Goal: Task Accomplishment & Management: Manage account settings

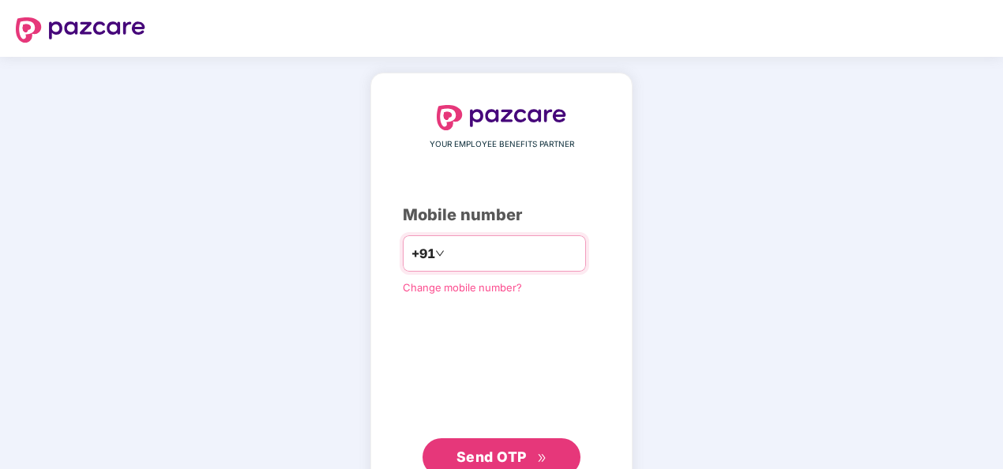
type input "**********"
click at [467, 442] on button "Send OTP" at bounding box center [501, 457] width 158 height 38
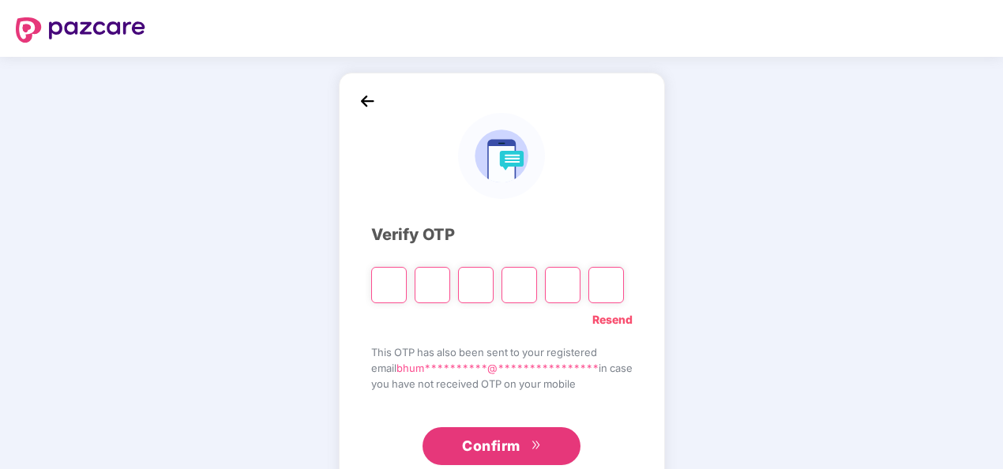
type input "*"
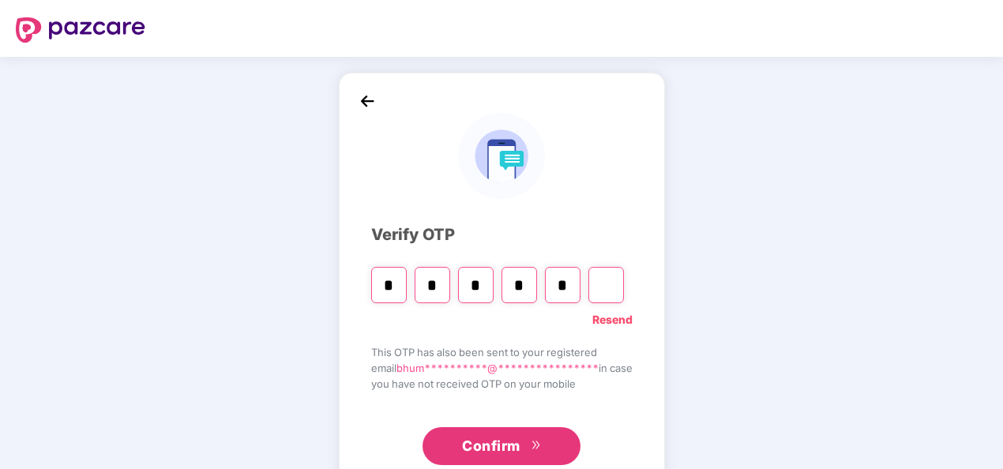
type input "*"
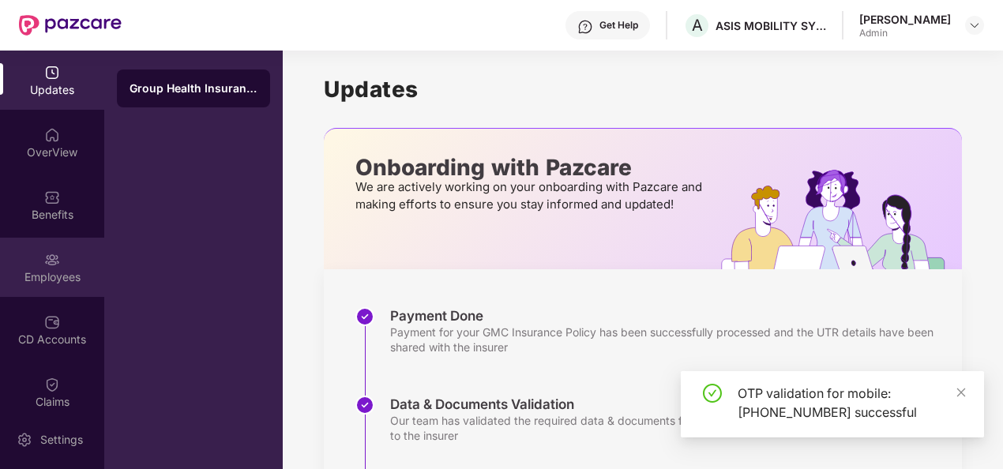
click at [48, 270] on div "Employees" at bounding box center [52, 277] width 104 height 16
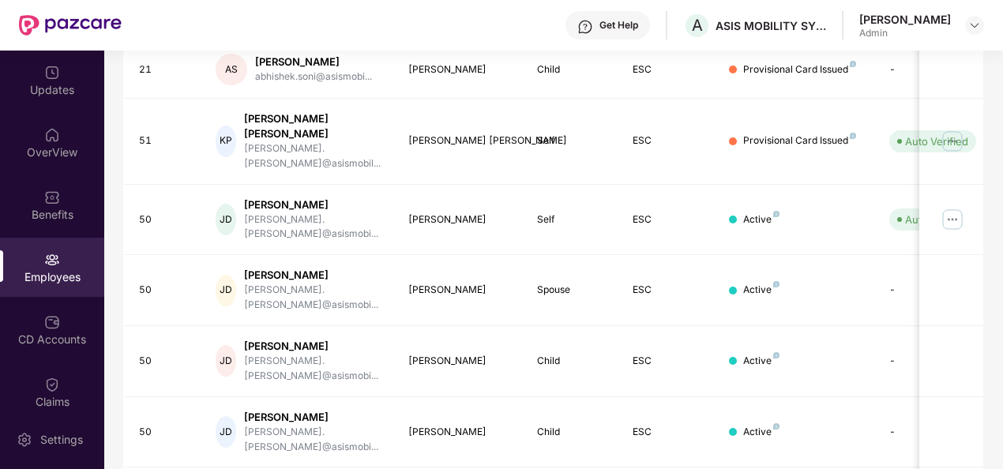
scroll to position [497, 0]
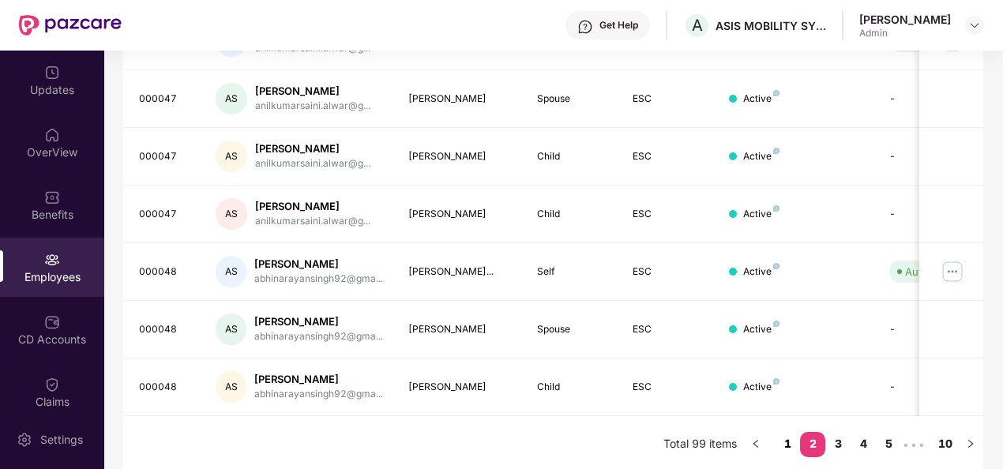
click at [783, 439] on link "1" at bounding box center [787, 444] width 25 height 24
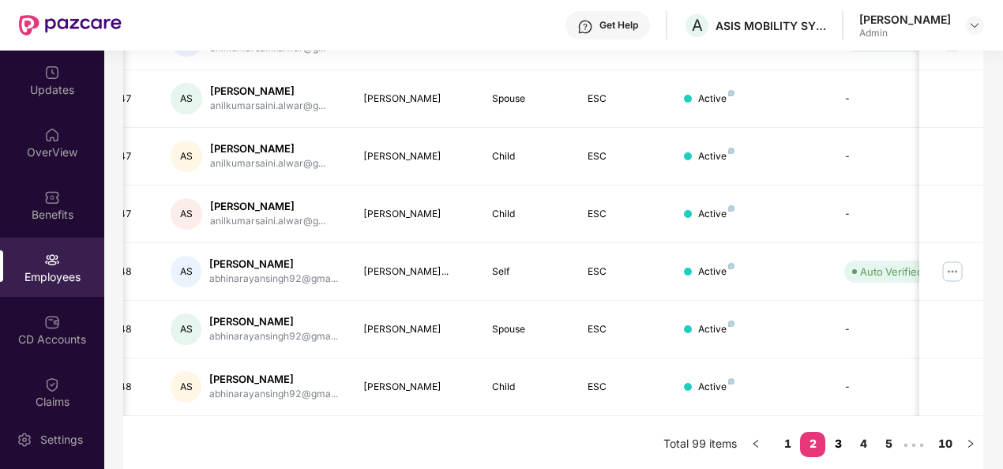
click at [839, 433] on link "3" at bounding box center [837, 444] width 25 height 24
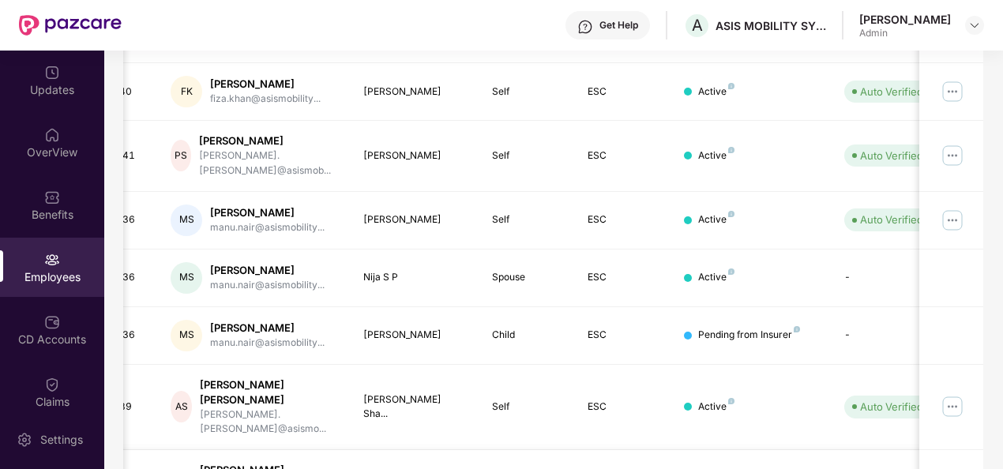
scroll to position [0, 164]
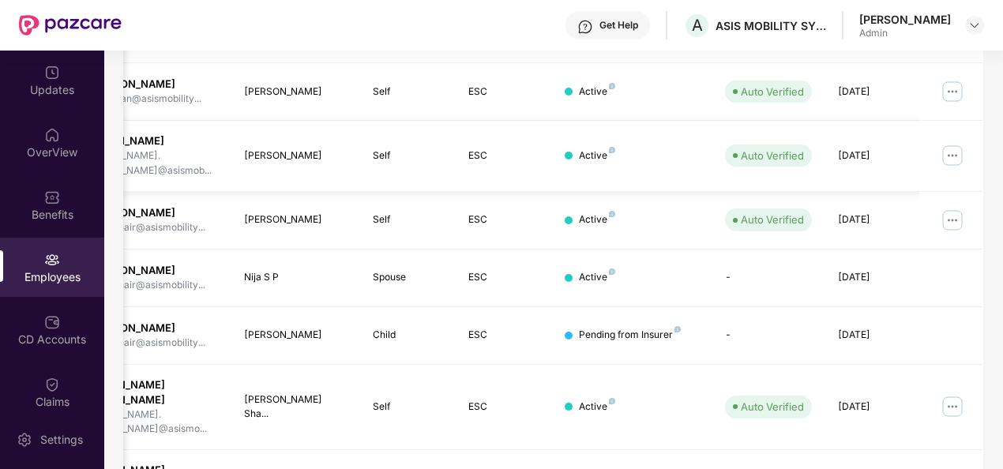
click at [951, 143] on img at bounding box center [952, 155] width 25 height 25
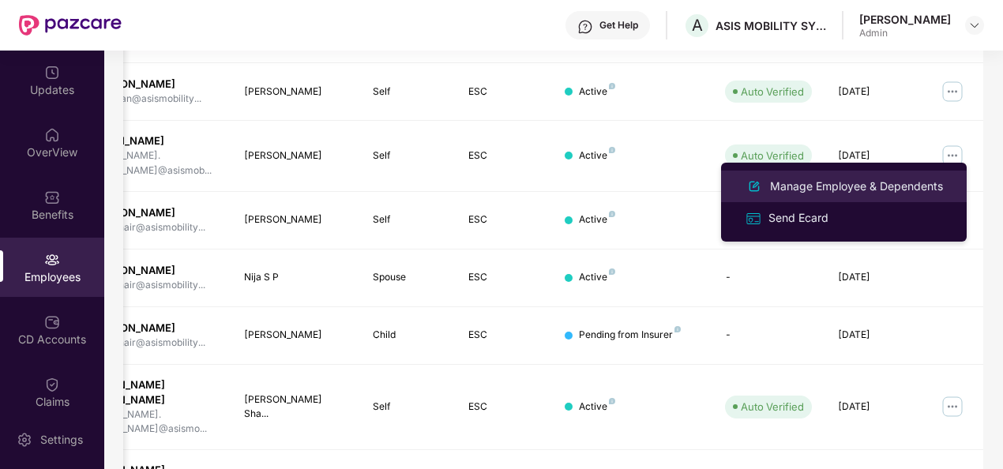
click at [878, 193] on div "Manage Employee & Dependents" at bounding box center [856, 186] width 179 height 17
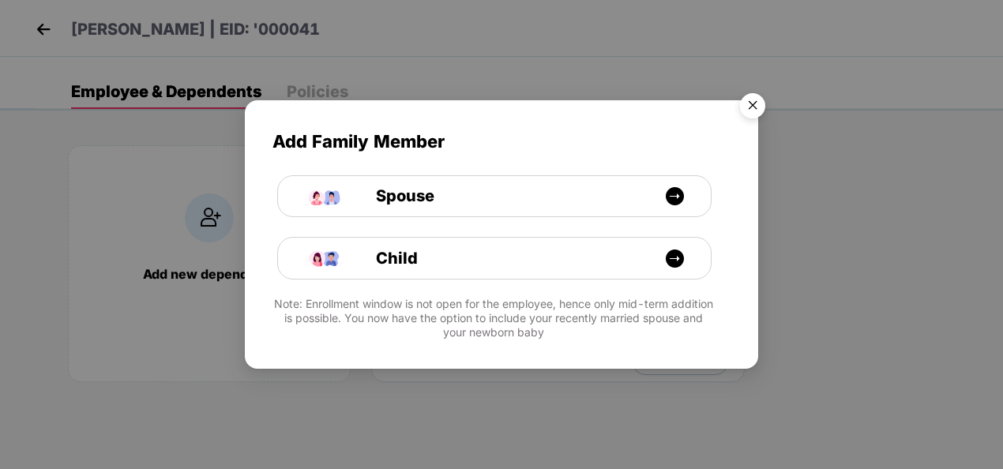
click at [755, 106] on img "Close" at bounding box center [752, 108] width 44 height 44
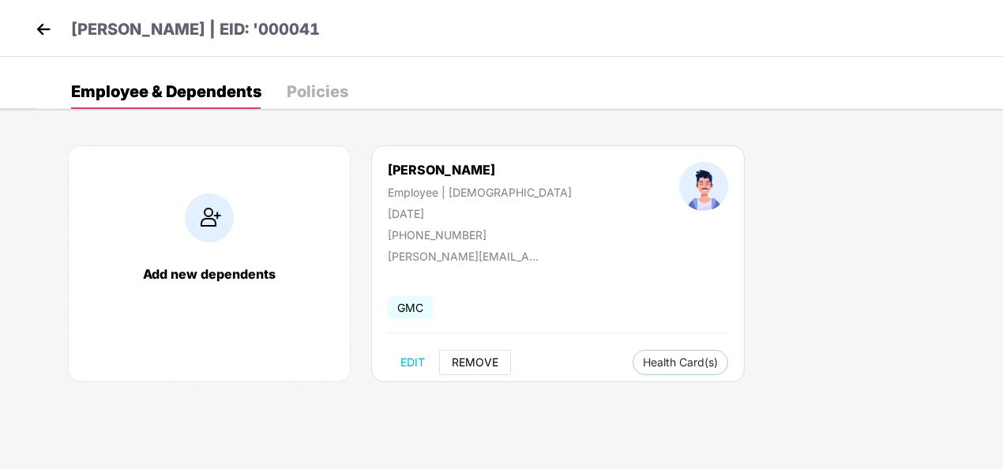
click at [476, 357] on span "REMOVE" at bounding box center [475, 362] width 47 height 13
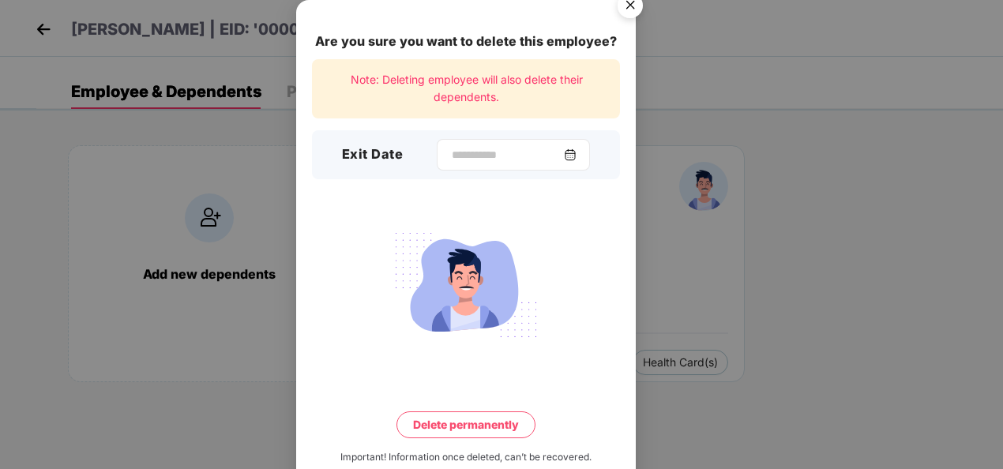
click at [576, 152] on img at bounding box center [570, 154] width 13 height 13
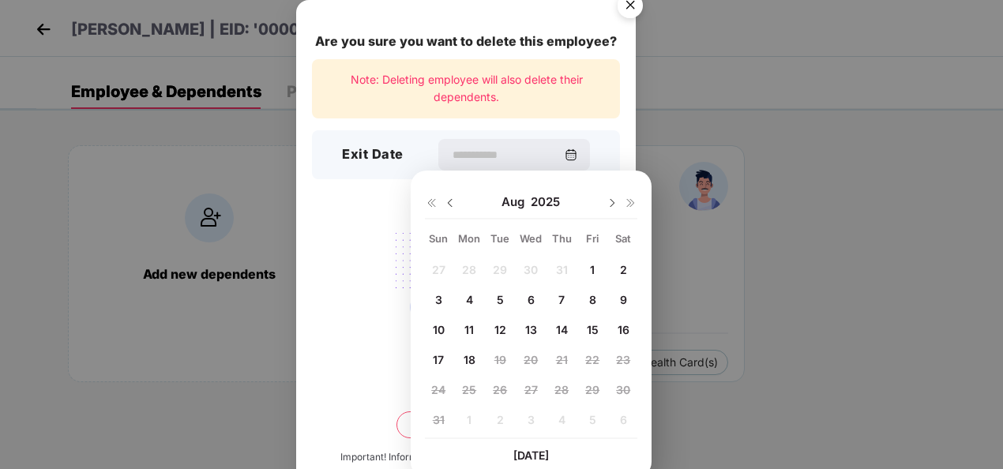
click at [625, 332] on span "16" at bounding box center [623, 329] width 12 height 13
type input "**********"
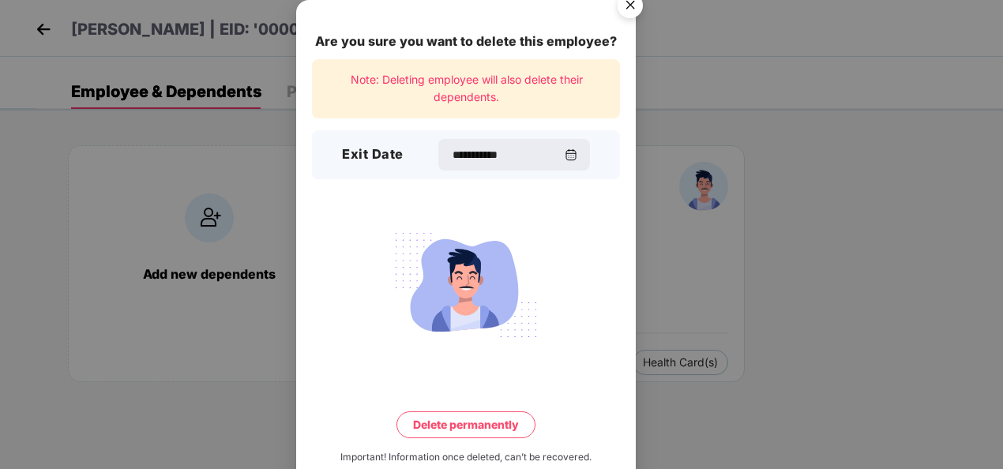
scroll to position [35, 0]
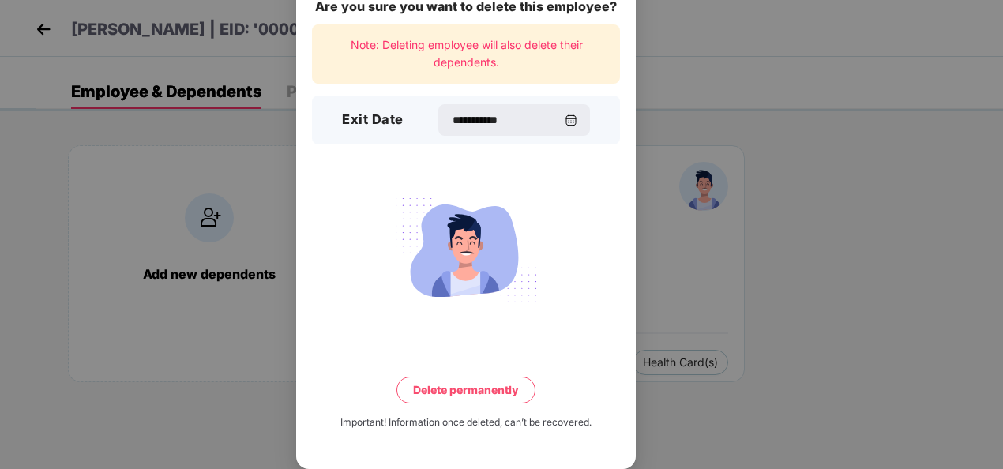
click at [473, 391] on button "Delete permanently" at bounding box center [465, 390] width 139 height 27
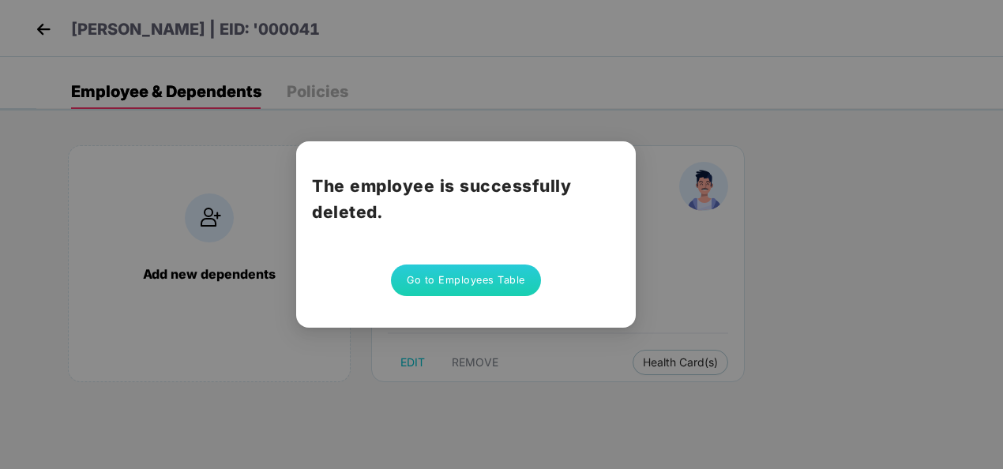
click at [461, 283] on button "Go to Employees Table" at bounding box center [466, 281] width 150 height 32
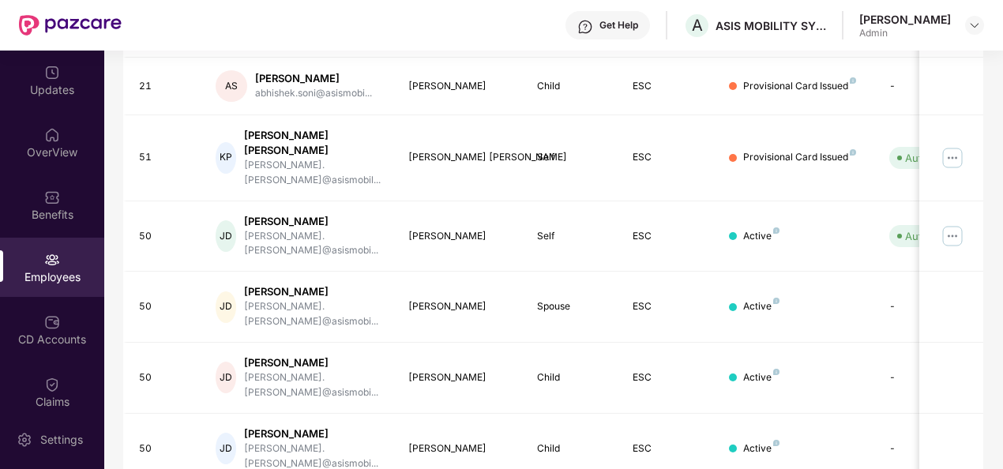
scroll to position [497, 0]
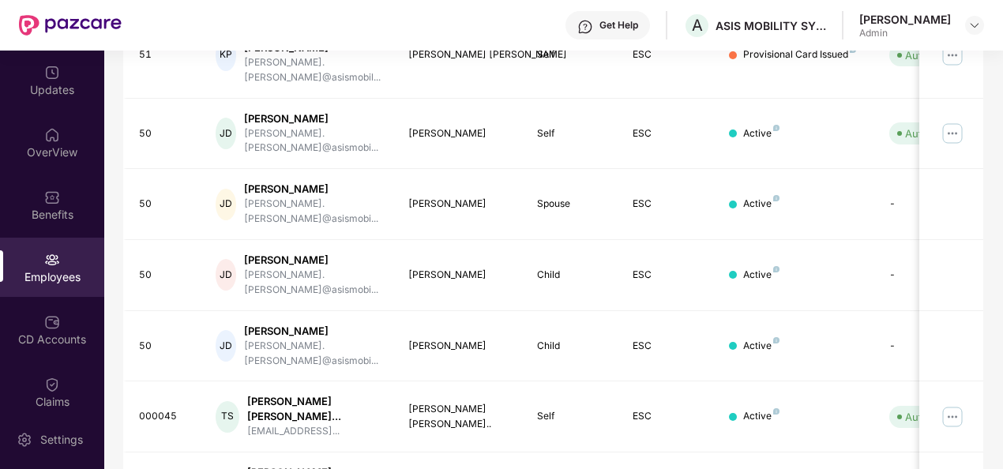
click at [51, 265] on img at bounding box center [52, 260] width 16 height 16
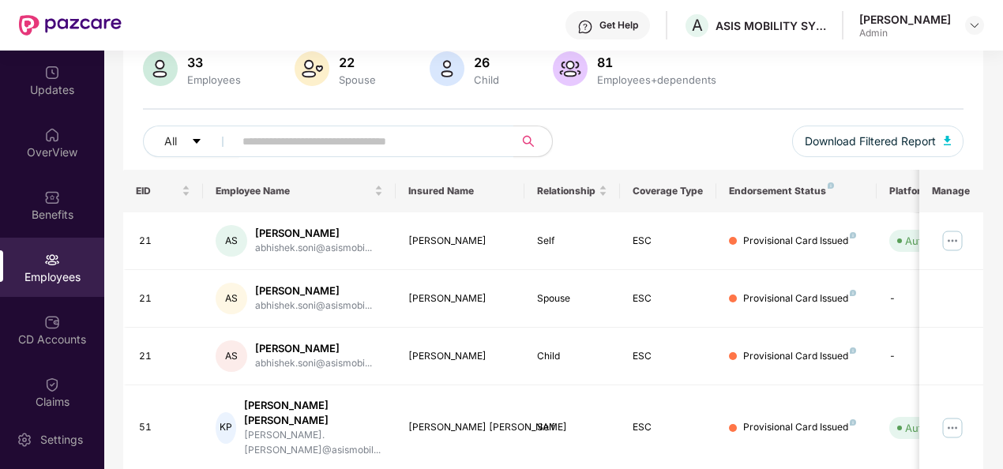
scroll to position [0, 0]
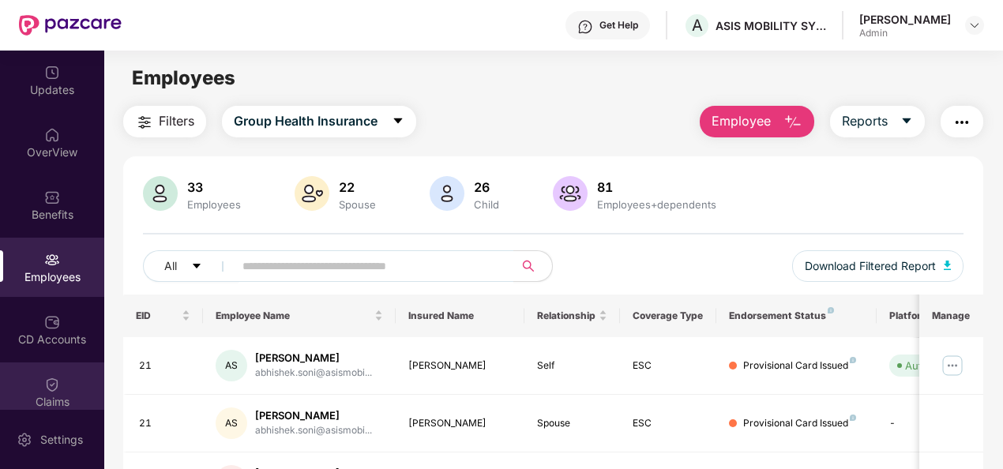
click at [41, 403] on div "Claims" at bounding box center [52, 402] width 104 height 16
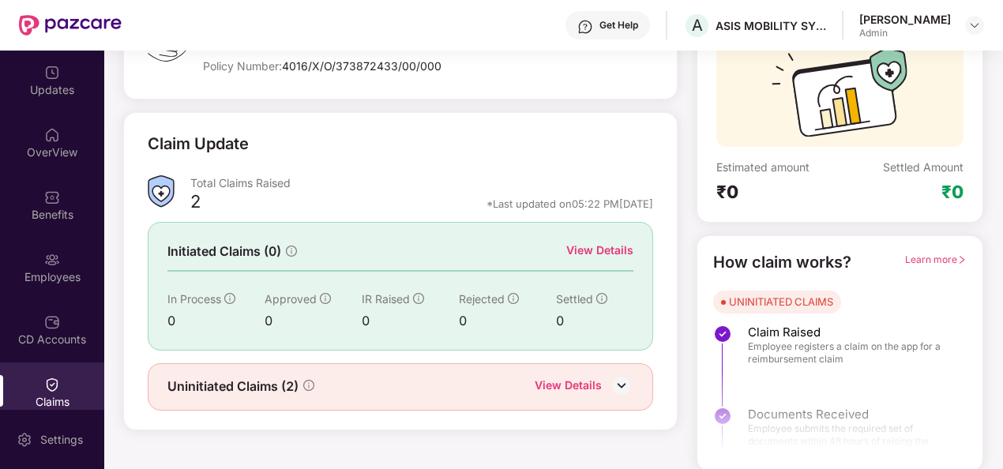
scroll to position [148, 0]
click at [617, 380] on img at bounding box center [622, 385] width 24 height 24
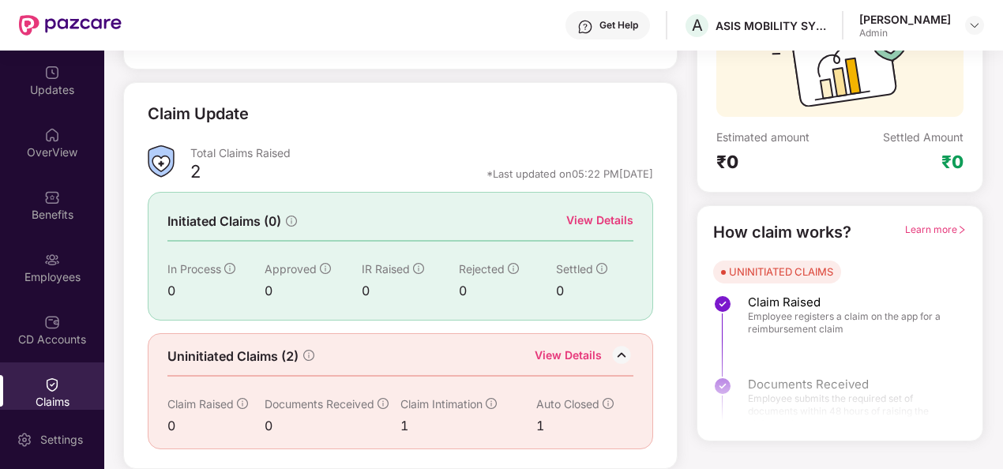
scroll to position [0, 0]
